Goal: Task Accomplishment & Management: Use online tool/utility

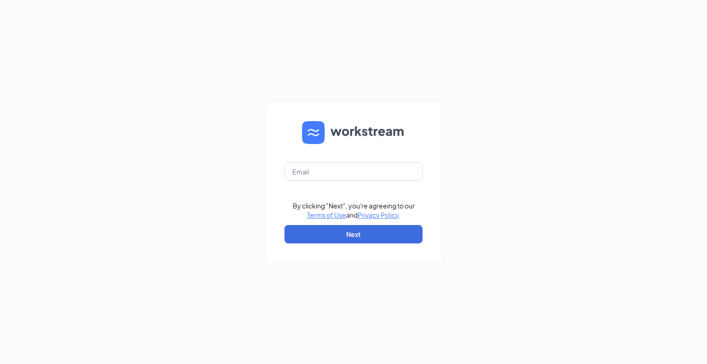
click at [309, 180] on form "By clicking "Next", you're agreeing to our Terms of Use and Privacy Policy . Ne…" at bounding box center [353, 182] width 175 height 159
click at [317, 173] on input "text" at bounding box center [353, 171] width 138 height 18
type input "[EMAIL_ADDRESS][DOMAIN_NAME]"
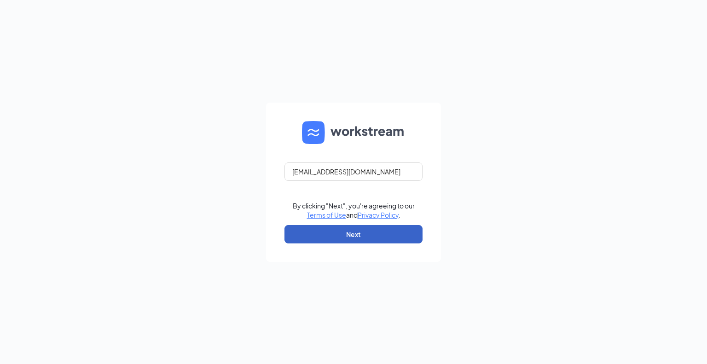
click at [338, 235] on button "Next" at bounding box center [353, 234] width 138 height 18
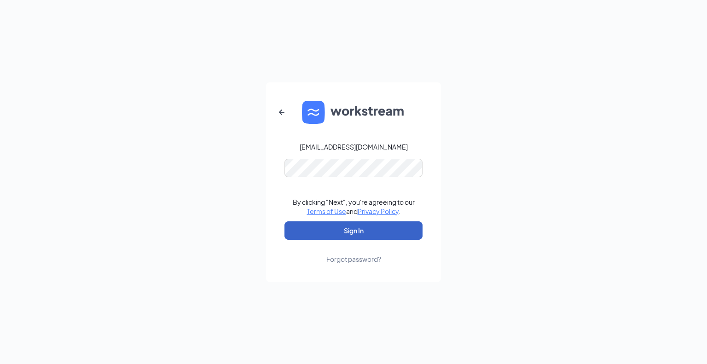
click at [344, 230] on button "Sign In" at bounding box center [353, 230] width 138 height 18
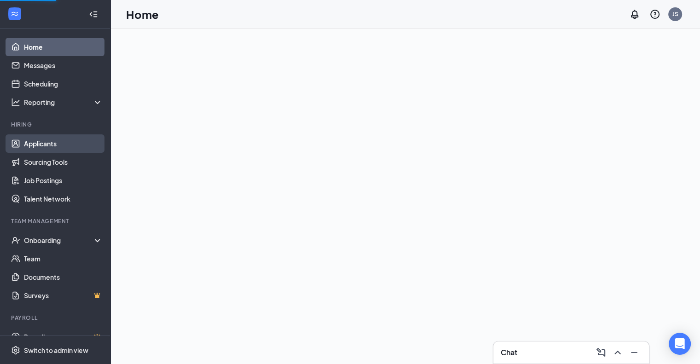
click at [60, 146] on link "Applicants" at bounding box center [63, 143] width 79 height 18
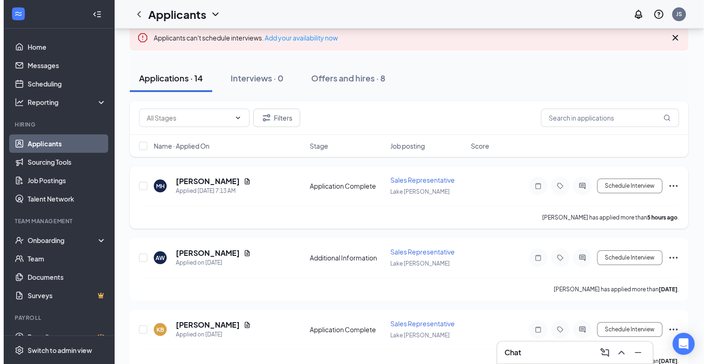
scroll to position [55, 0]
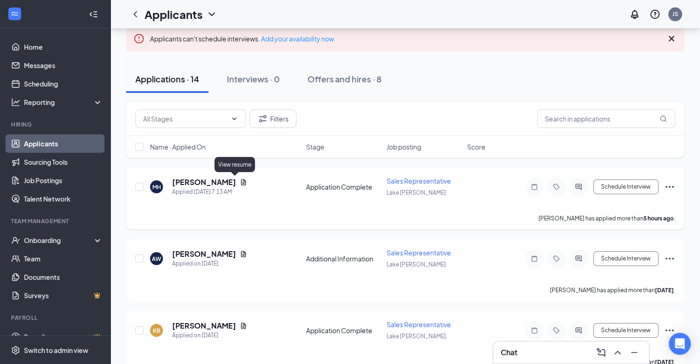
click at [240, 181] on icon "Document" at bounding box center [243, 182] width 7 height 7
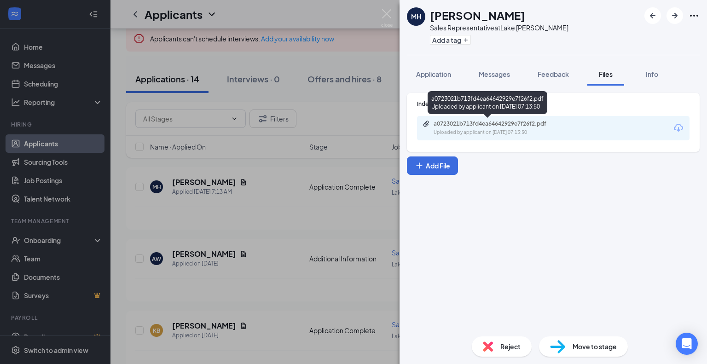
click at [461, 136] on div "a0723021b713fd4ea64642929e7f26f2.pdf Uploaded by applicant on Aug 26, 2025 at 0…" at bounding box center [553, 128] width 272 height 24
click at [462, 130] on div "Uploaded by applicant on Aug 26, 2025 at 07:13:50" at bounding box center [502, 132] width 138 height 7
